Goal: Use online tool/utility: Utilize a website feature to perform a specific function

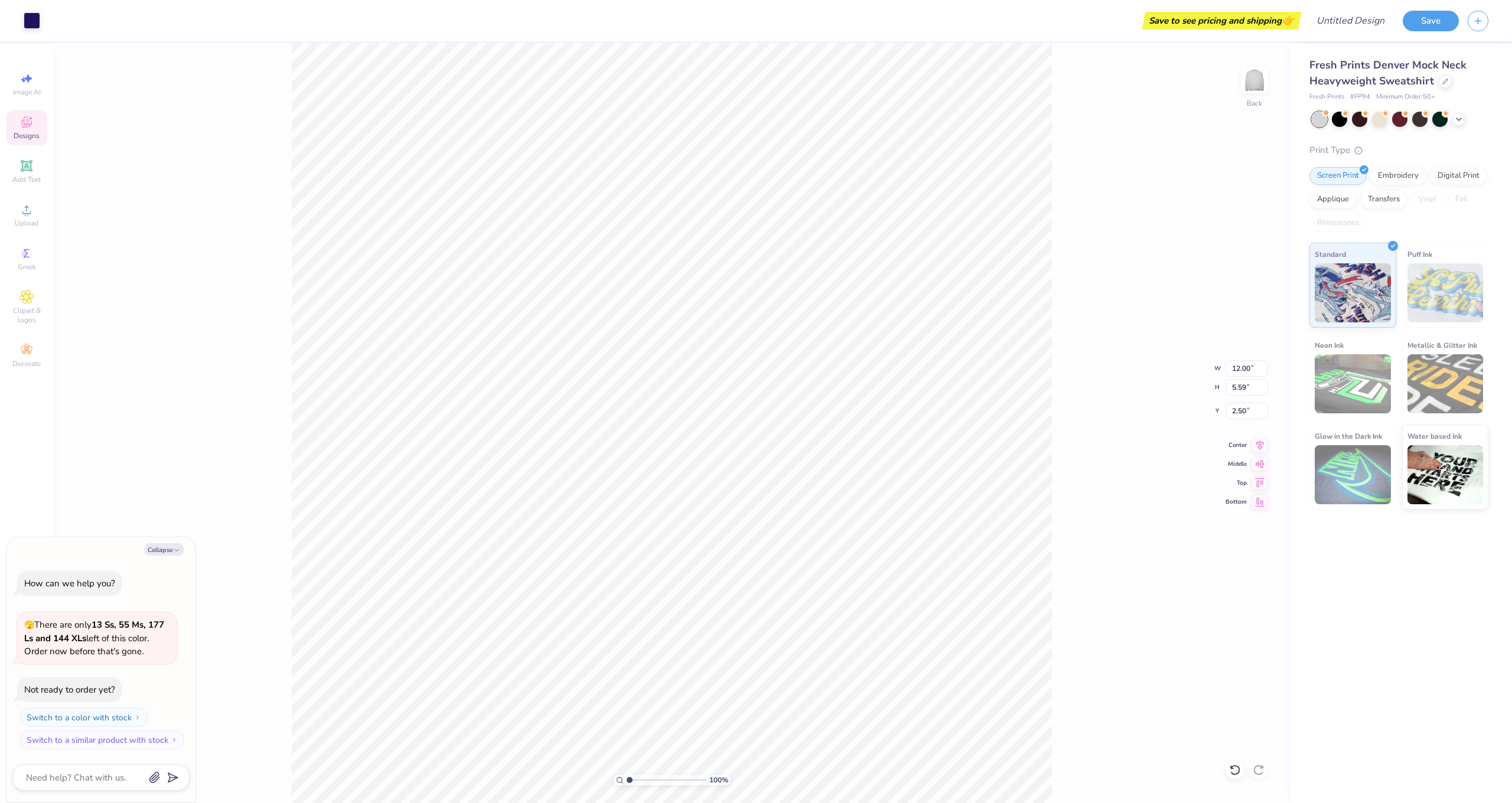
type textarea "x"
type input "2.52"
click at [27, 257] on icon at bounding box center [27, 253] width 6 height 8
type textarea "x"
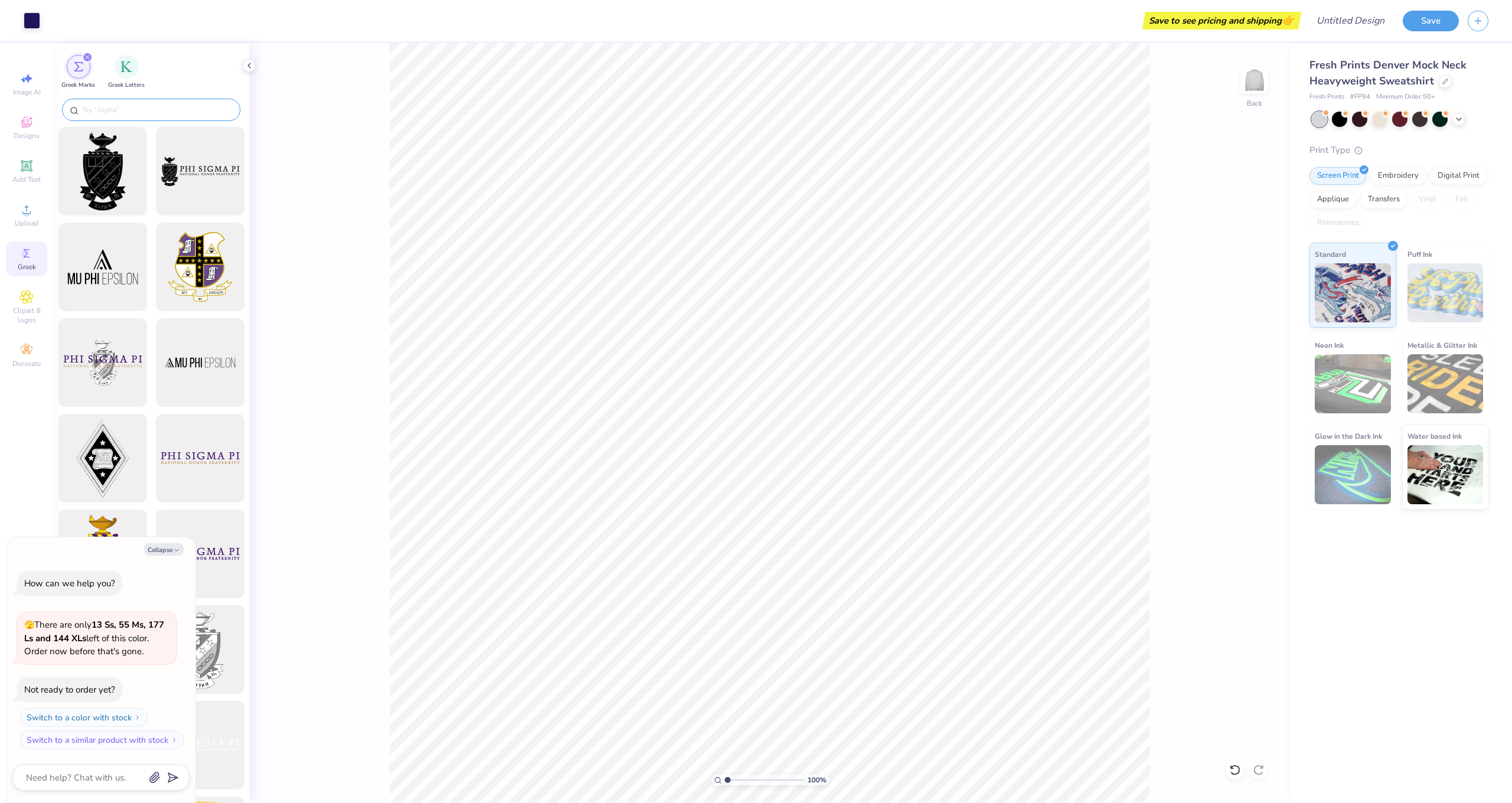
click at [112, 97] on div at bounding box center [151, 111] width 196 height 32
click at [116, 109] on input "text" at bounding box center [157, 110] width 151 height 12
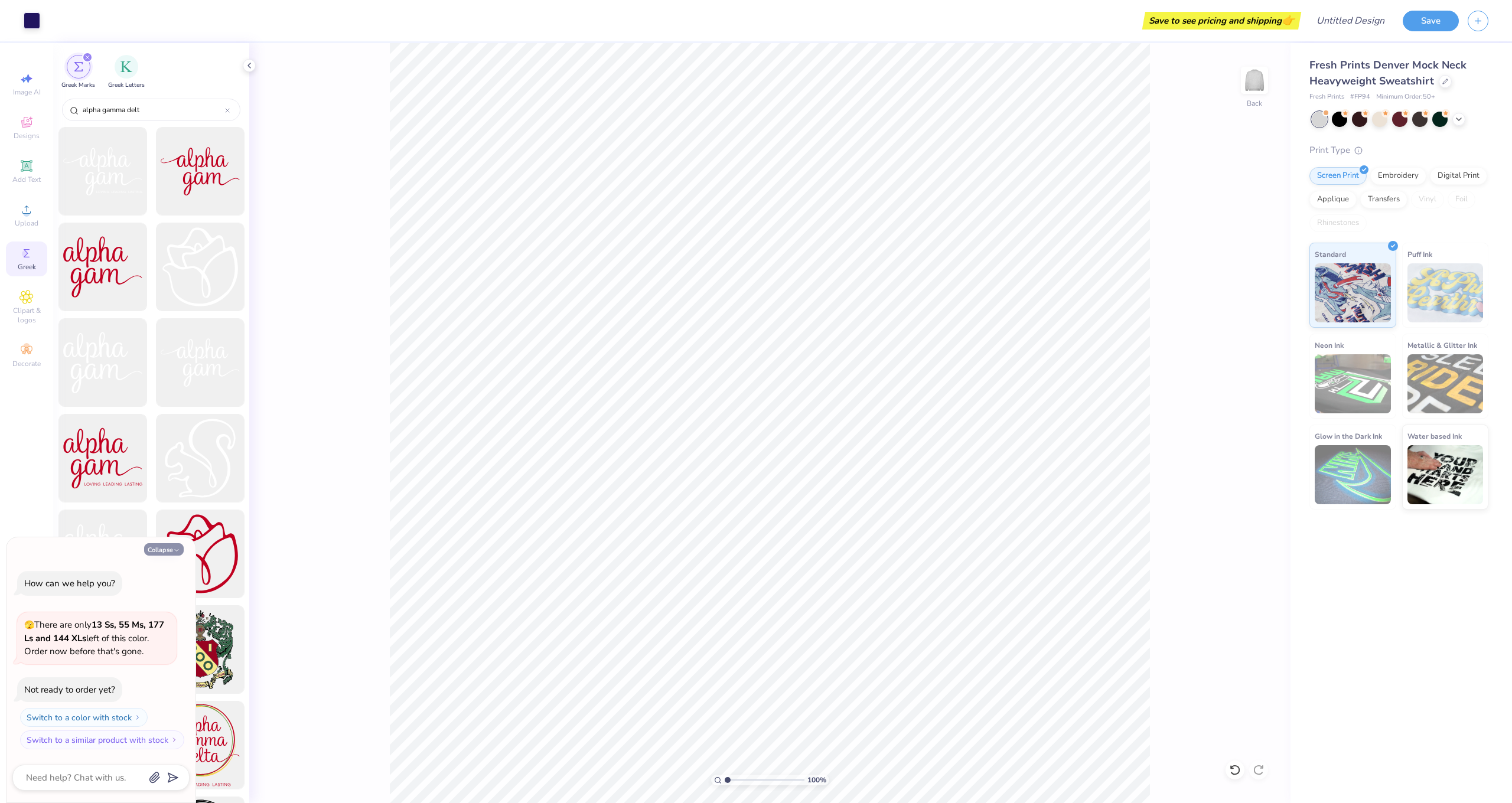
type input "alpha gamma delt"
click at [168, 556] on button "Collapse" at bounding box center [164, 549] width 40 height 12
type textarea "x"
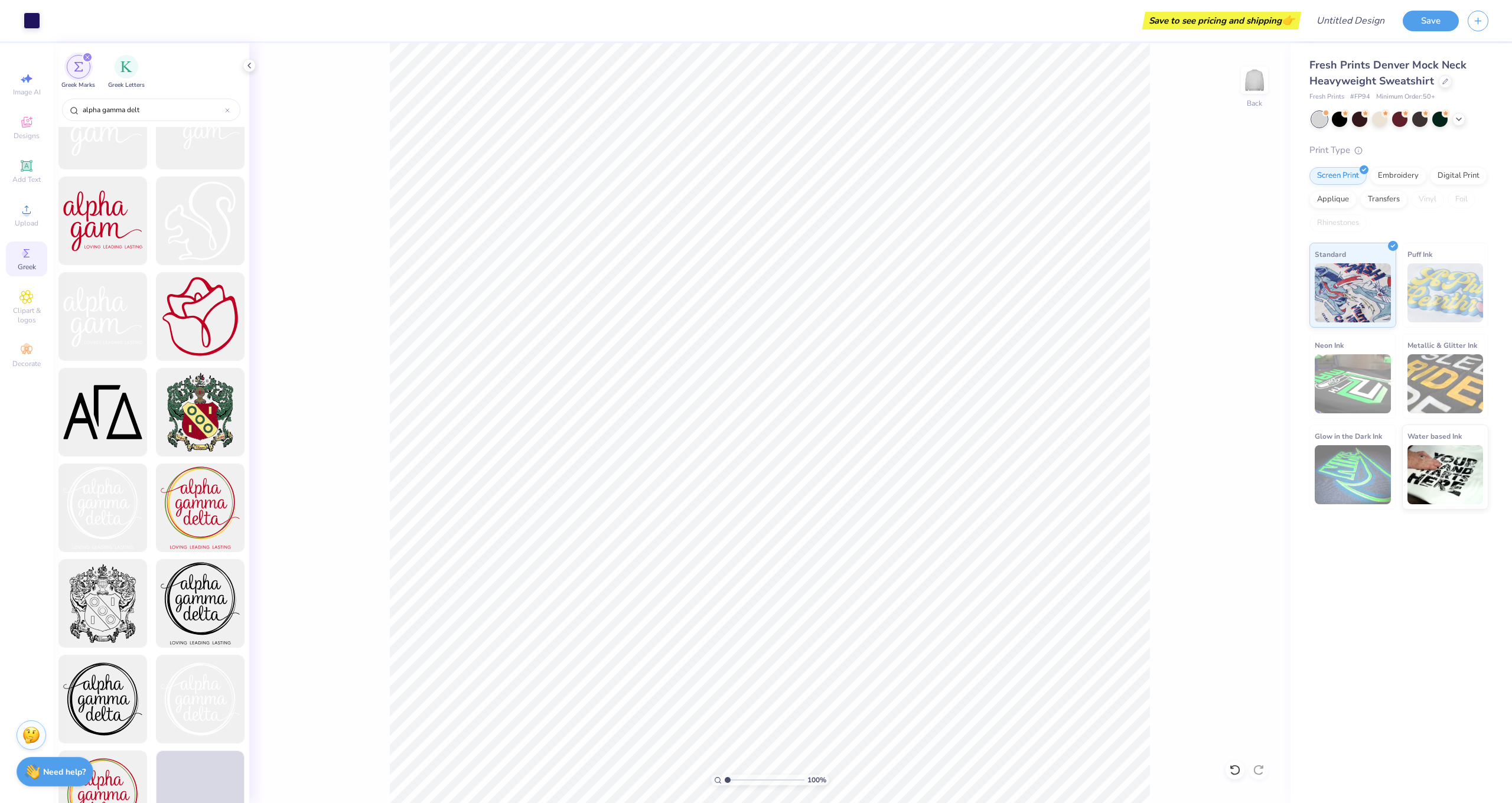
scroll to position [239, 0]
type input "5.92"
click at [107, 606] on div at bounding box center [102, 603] width 98 height 98
type input "2.44"
type input "2.90"
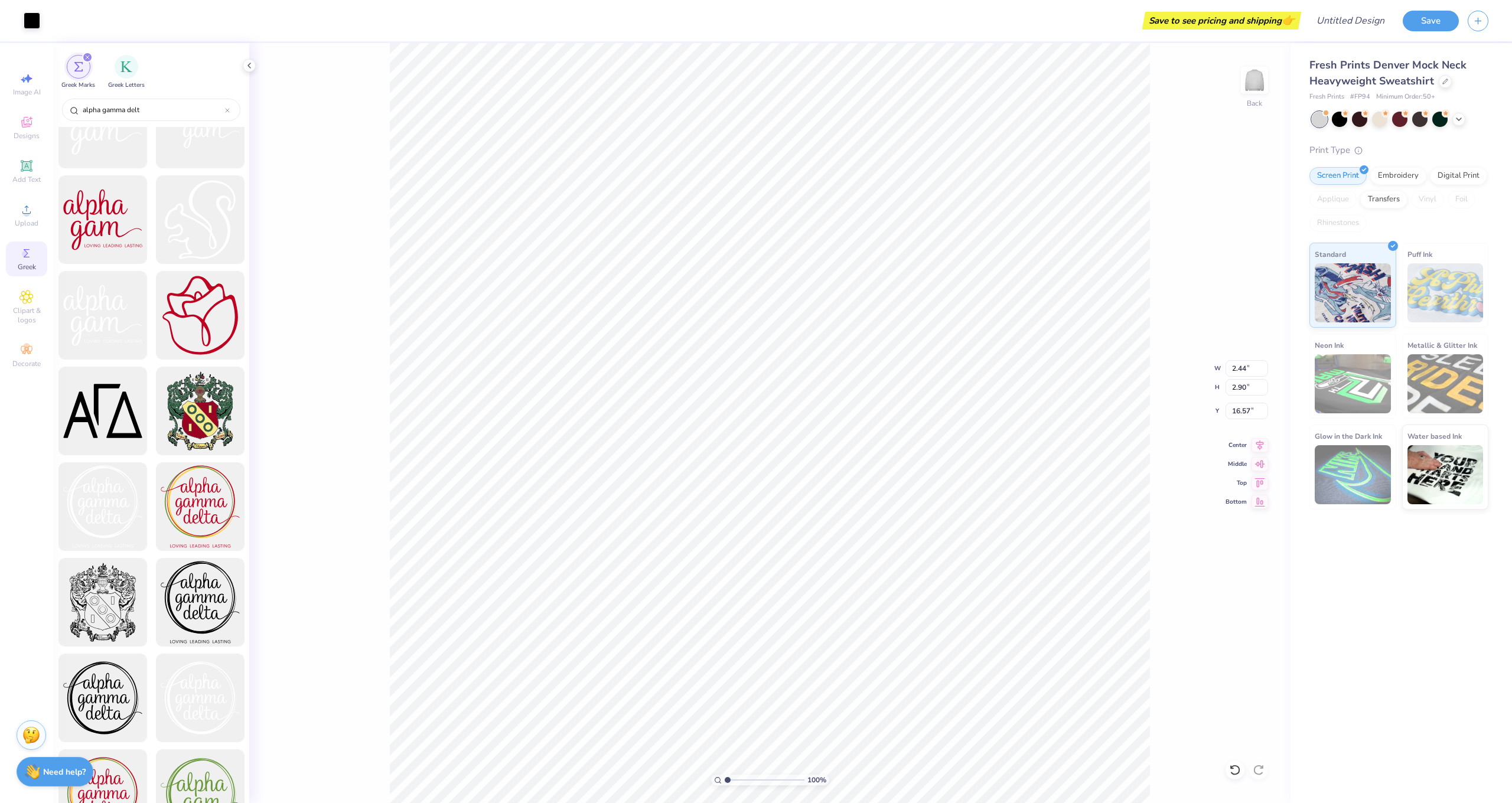
type input "5.18"
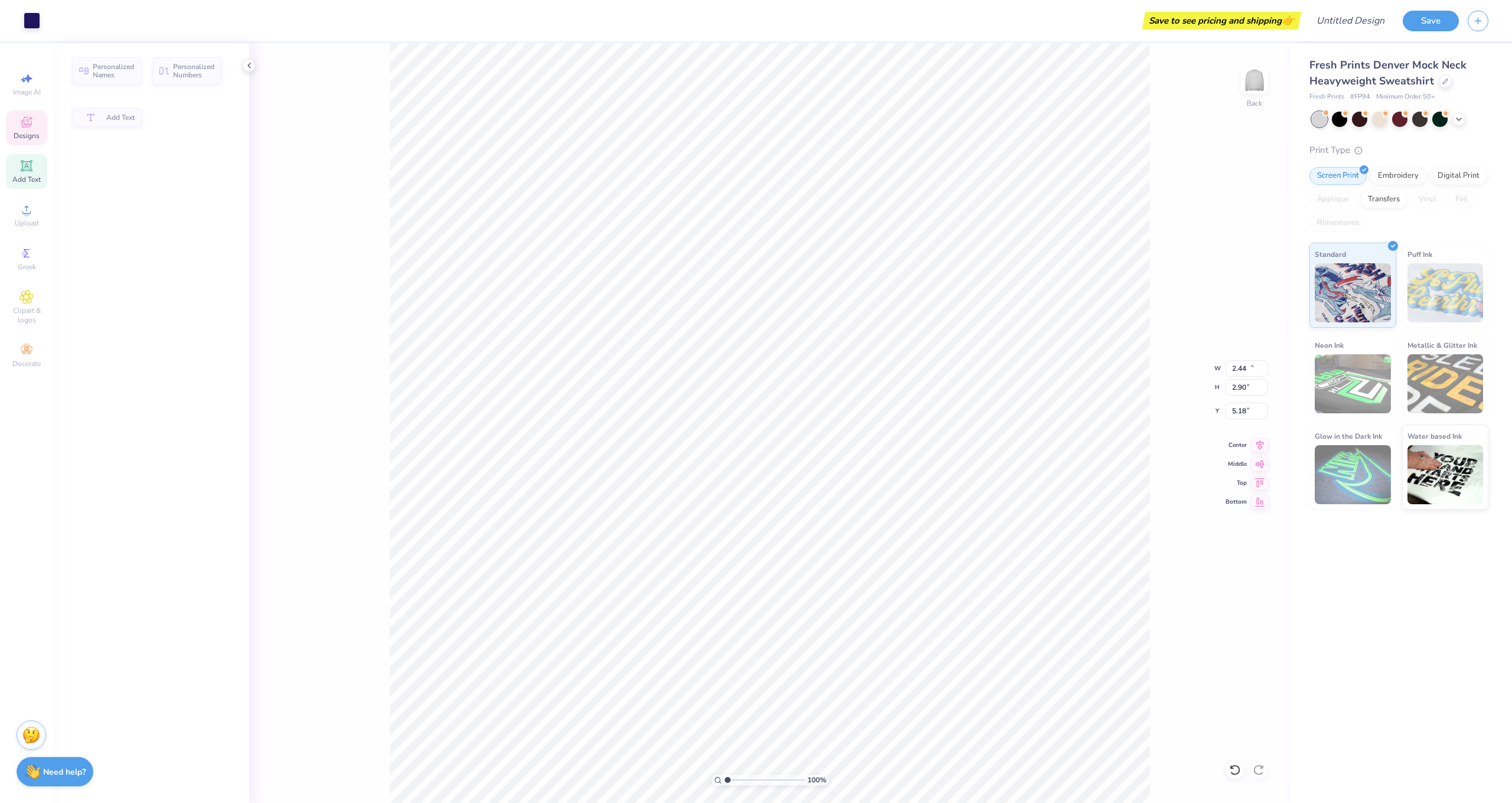
type input "12.00"
type input "3.40"
type input "2.52"
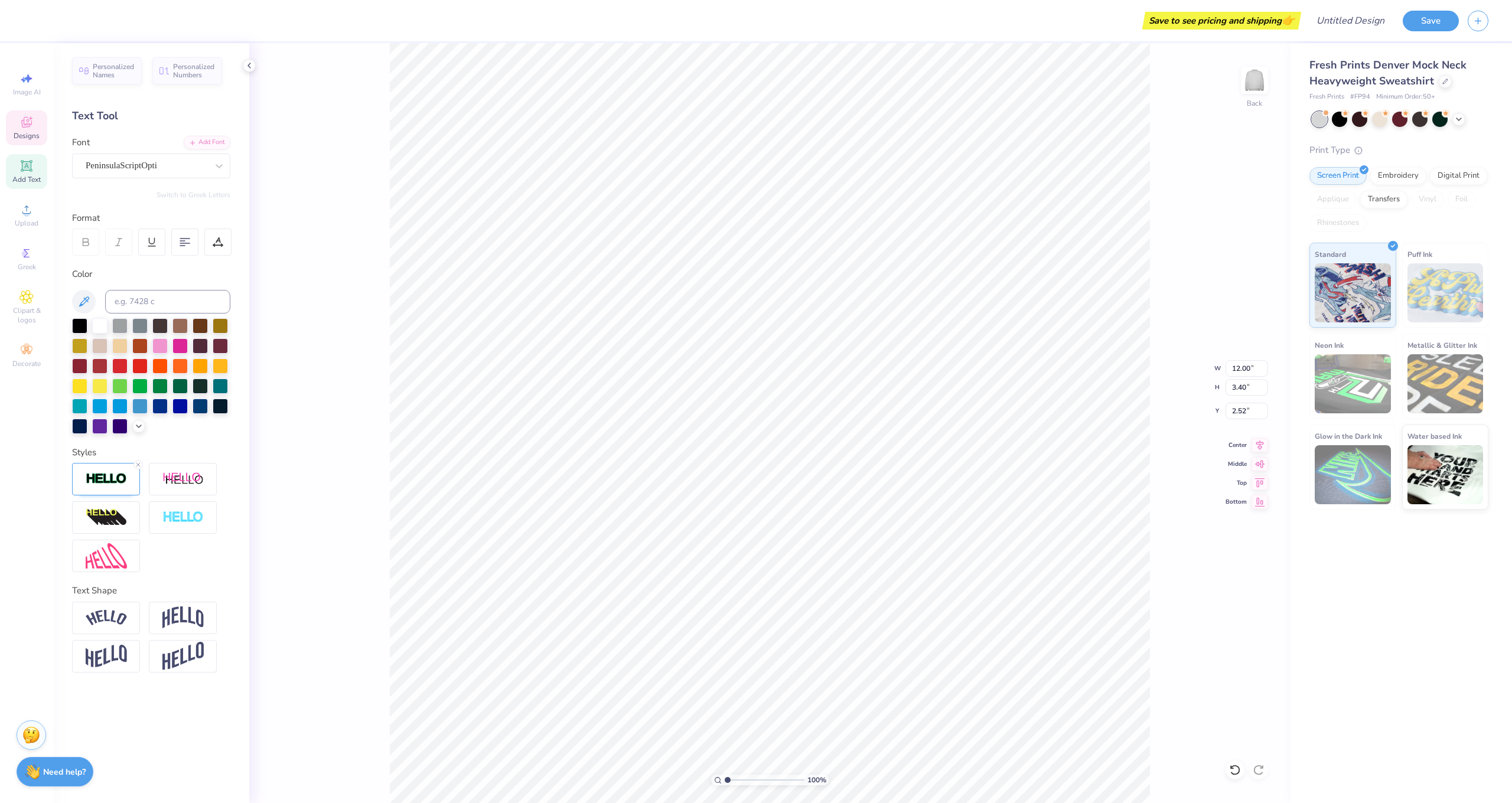
scroll to position [0, 0]
type textarea "G"
type textarea "Alpha Gamma Delta"
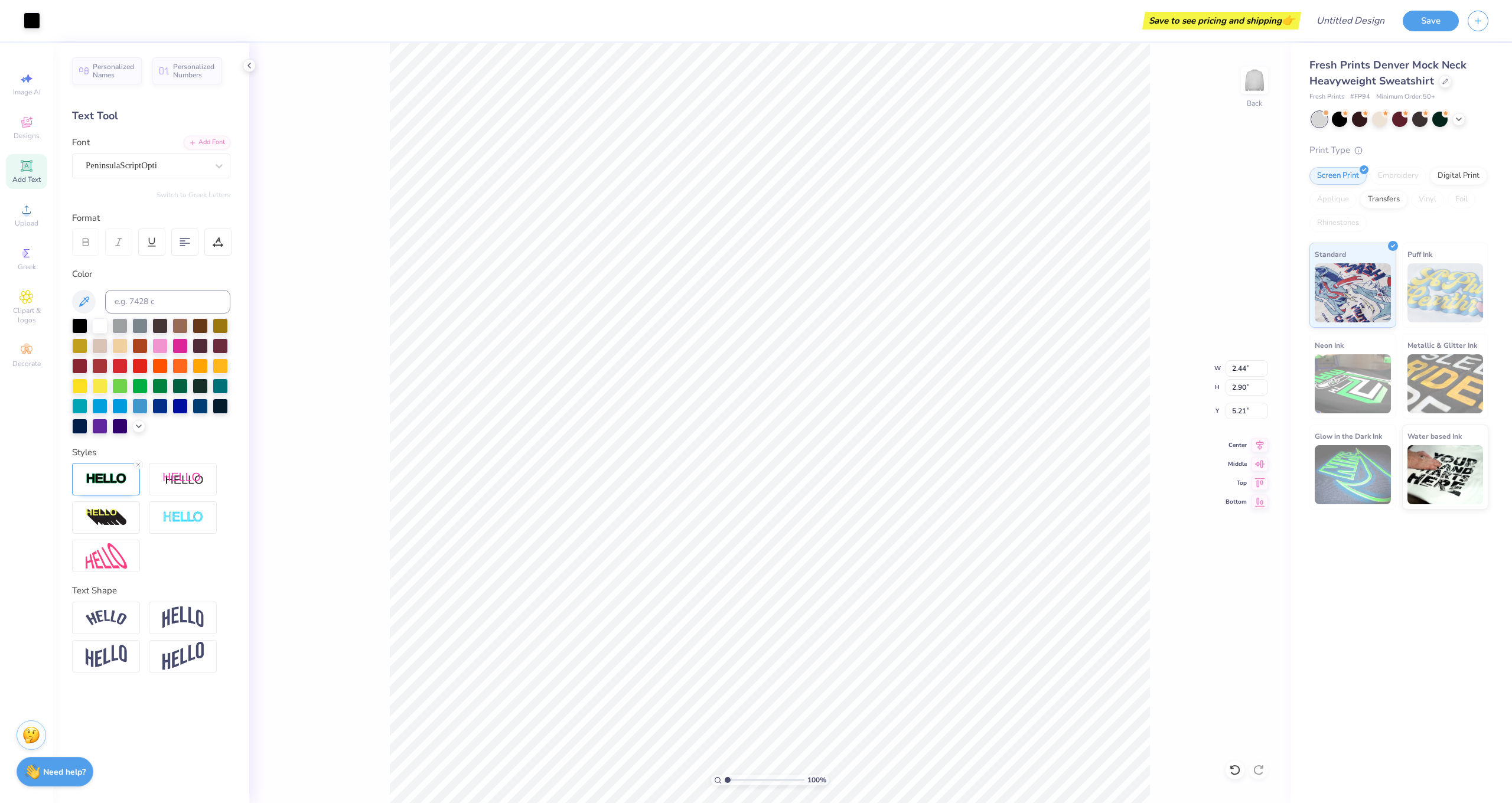
type input "3.18"
type input "3.78"
click at [158, 409] on div at bounding box center [160, 405] width 15 height 15
click at [160, 409] on div at bounding box center [160, 405] width 15 height 15
type input "14.24"
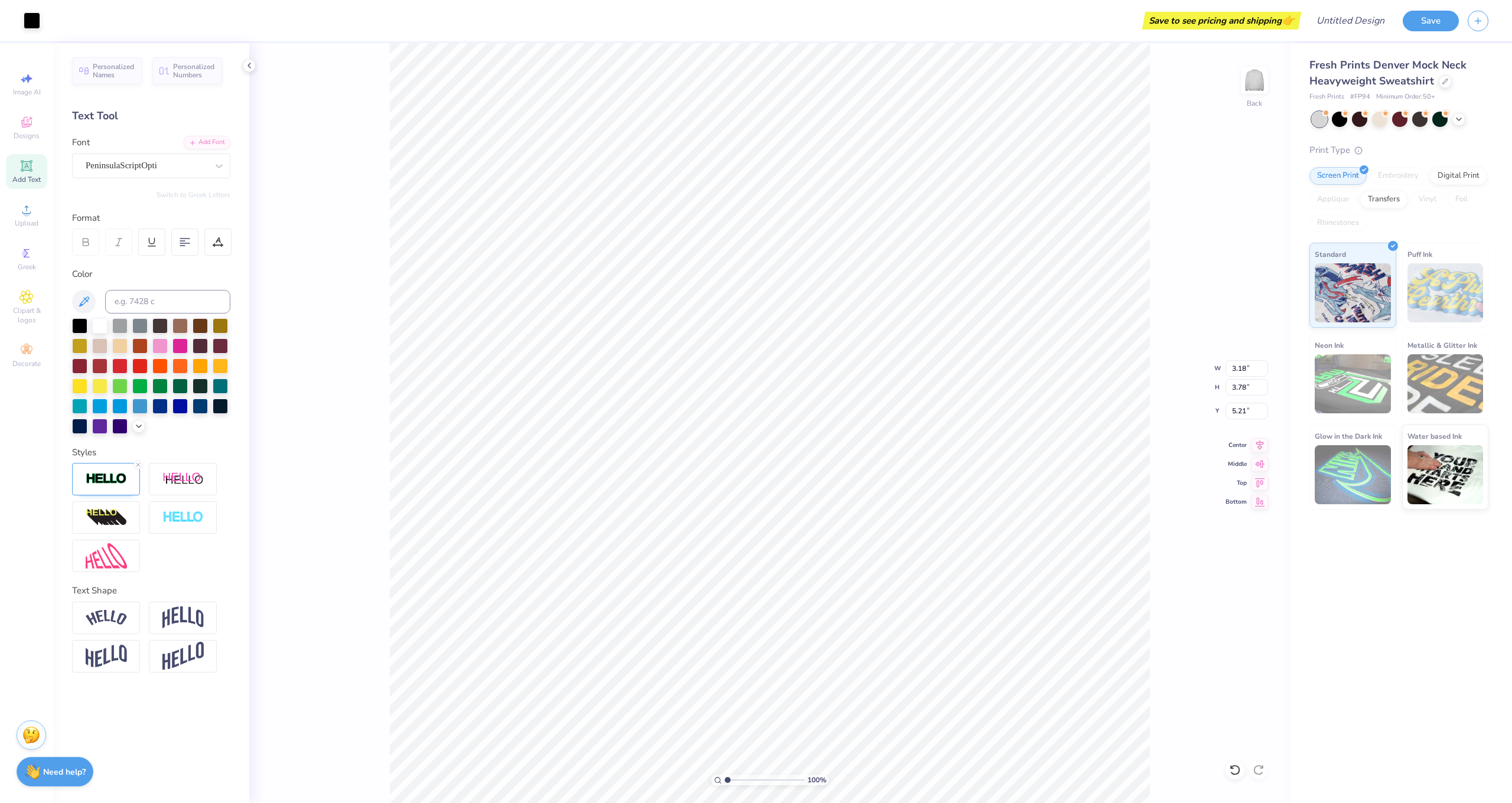
type input "4.08"
type input "2.18"
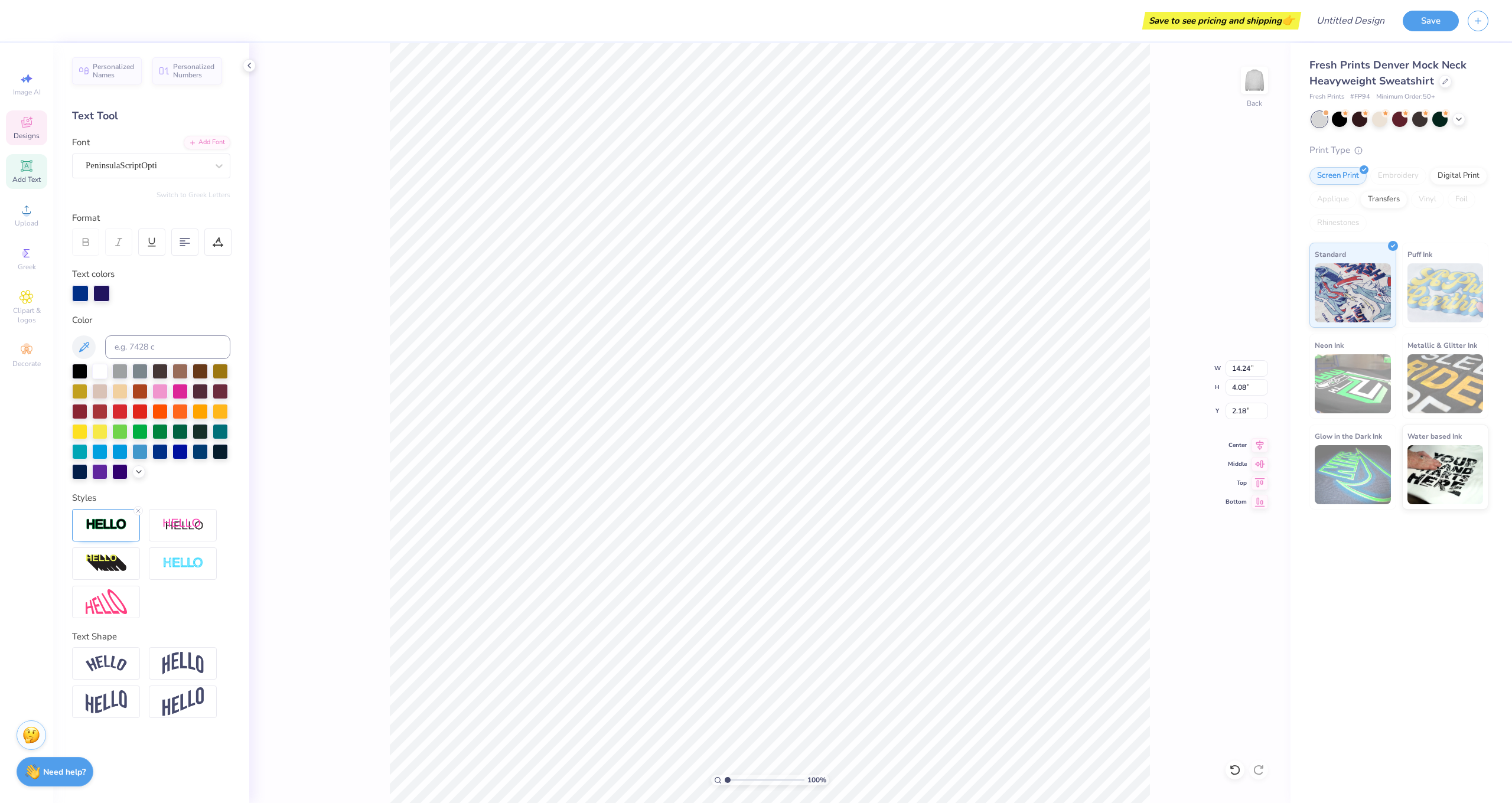
type input "3.18"
type input "3.78"
type input "5.21"
type input "4.37"
type input "14.24"
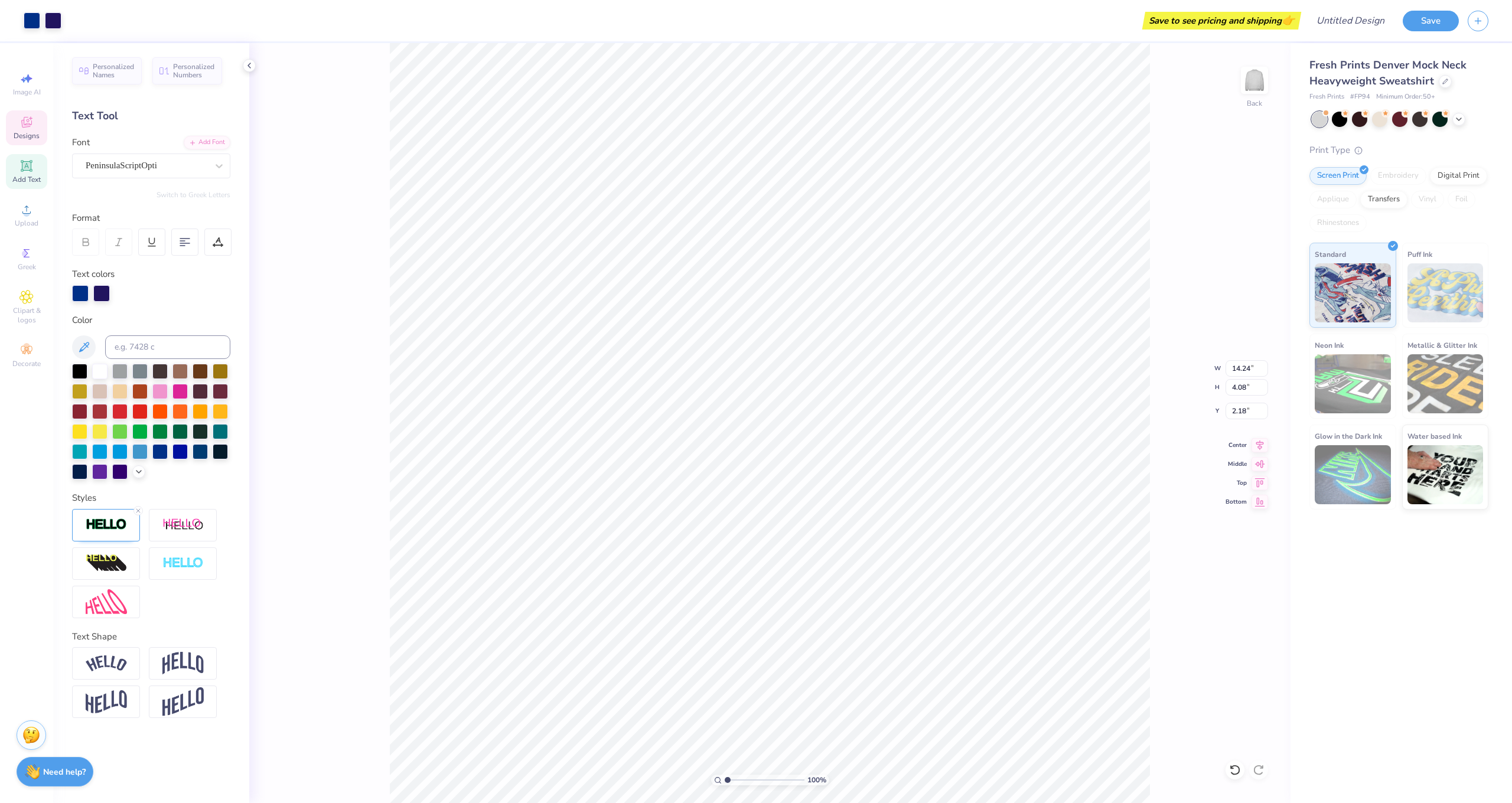
type input "4.08"
type input "2.18"
click at [348, 328] on div "100 % Back W 14.24 14.24 " H 4.08 4.08 " Y 2.18 2.18 " Center Middle Top Bottom" at bounding box center [770, 423] width 1041 height 760
